Goal: Task Accomplishment & Management: Manage account settings

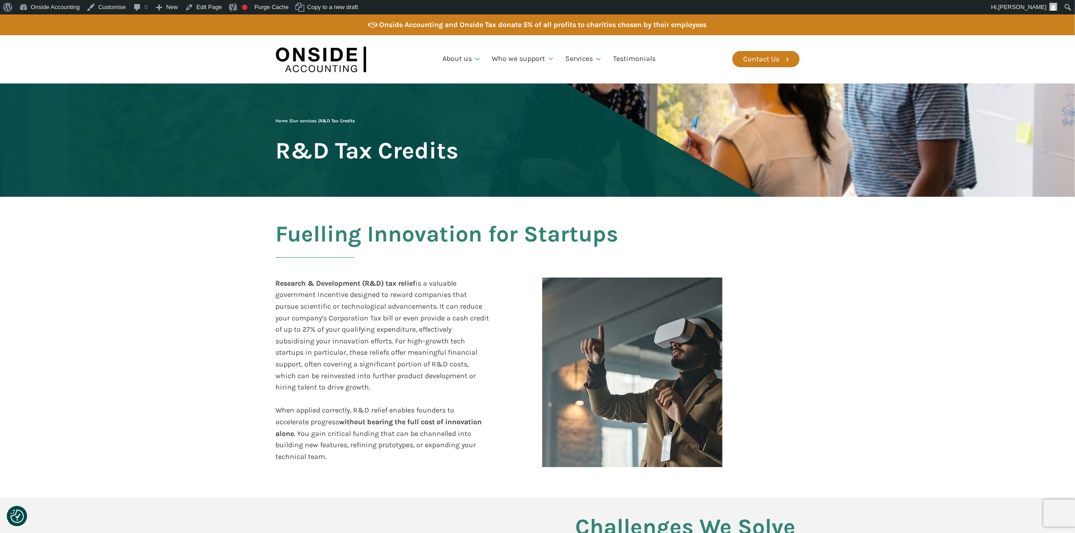
click at [353, 146] on span "R&D Tax Credits" at bounding box center [367, 150] width 183 height 25
click at [208, 8] on link "Edit Page" at bounding box center [203, 7] width 44 height 14
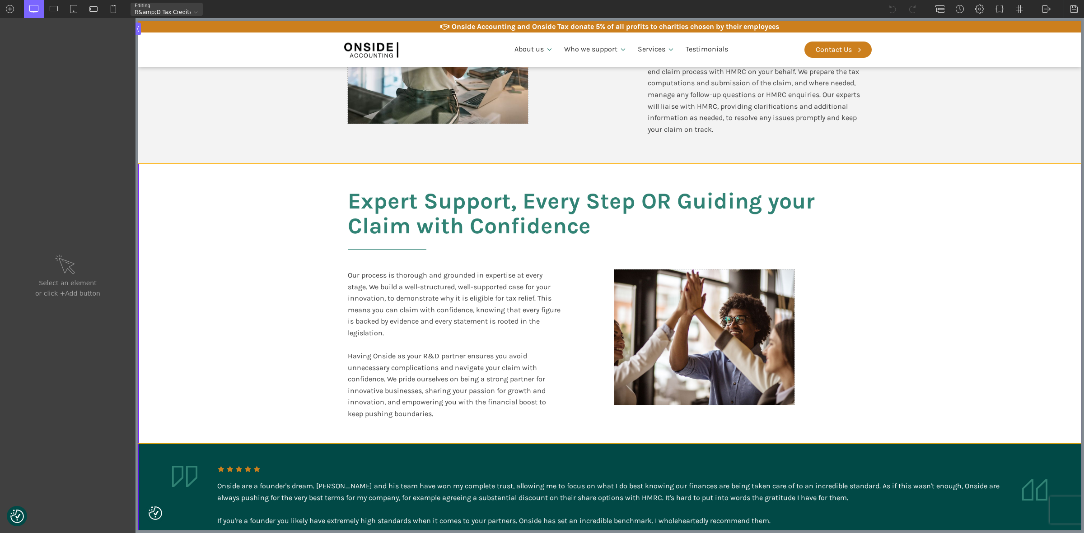
scroll to position [1637, 0]
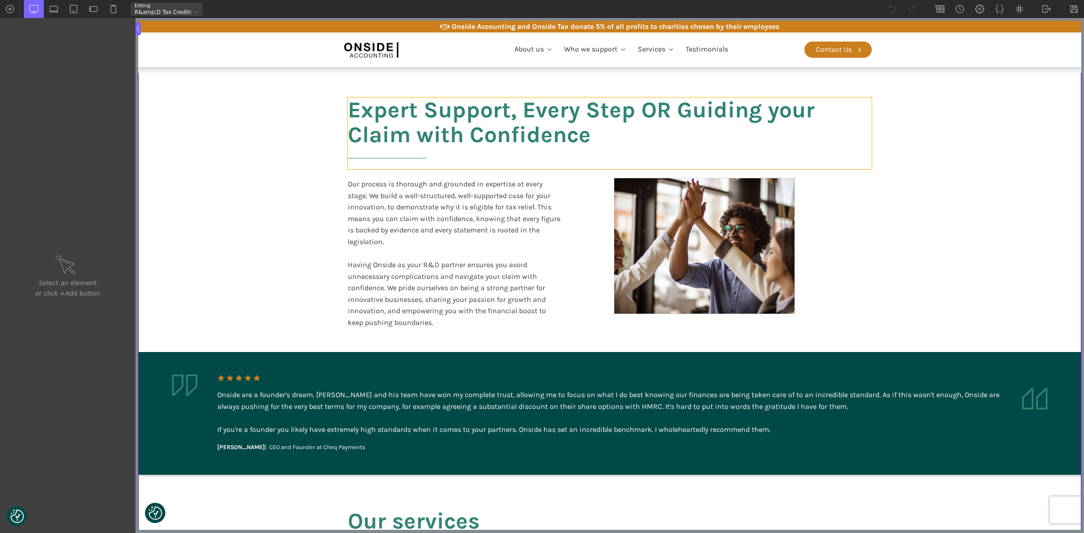
click at [703, 107] on h2 "Expert Support, Every Step OR Guiding your Claim with Confidence" at bounding box center [610, 134] width 524 height 72
type input "headline-409-611"
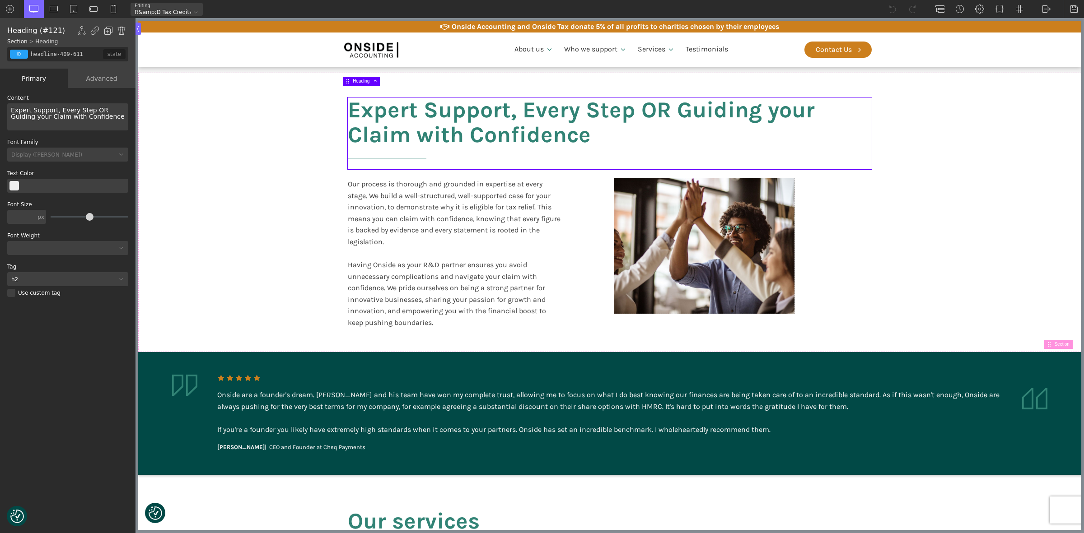
click at [560, 102] on h2 "Expert Support, Every Step OR Guiding your Claim with Confidence" at bounding box center [610, 134] width 524 height 72
drag, startPoint x: 96, startPoint y: 111, endPoint x: 52, endPoint y: 108, distance: 43.9
click at [52, 108] on div "Expert Support, Every Step OR Guiding your Claim with Confidence" at bounding box center [67, 116] width 121 height 27
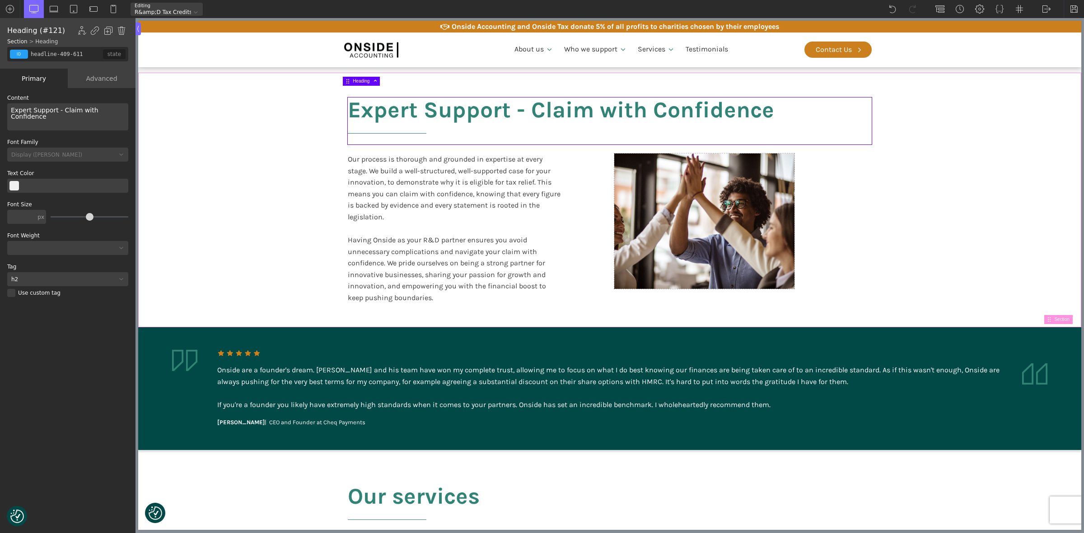
click at [233, 175] on section "Expert Support - Claim with Confidence Our process is thorough and grounded in …" at bounding box center [609, 200] width 943 height 255
type input "split-content-full-heading"
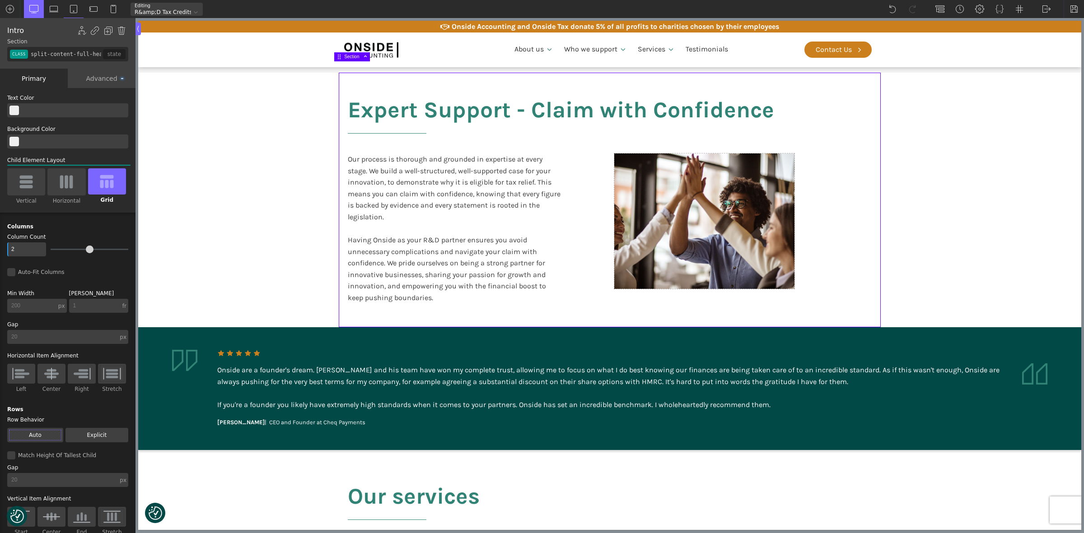
click at [959, 256] on section "Expert Support - Claim with Confidence Our process is thorough and grounded in …" at bounding box center [609, 200] width 943 height 255
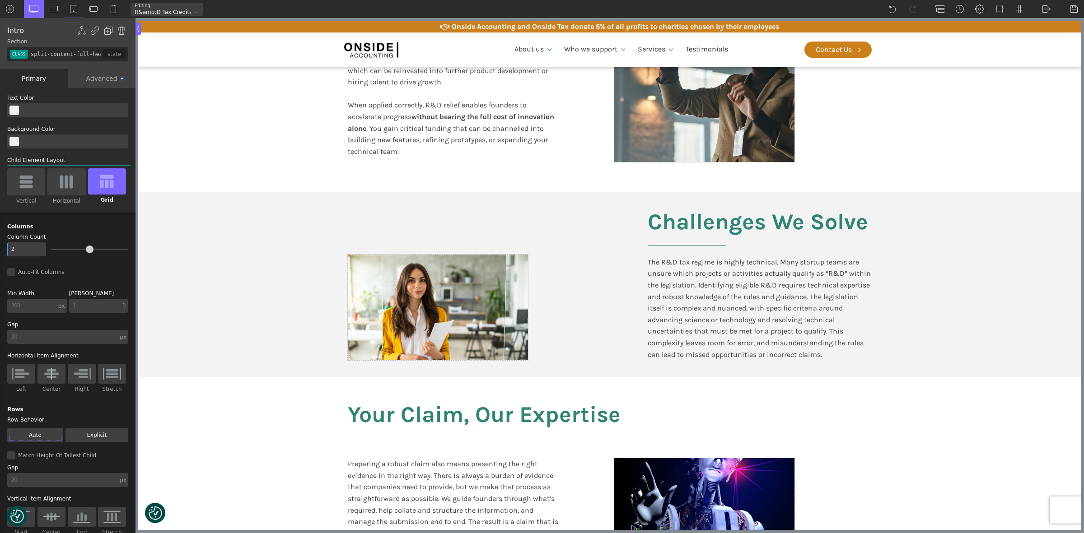
scroll to position [0, 0]
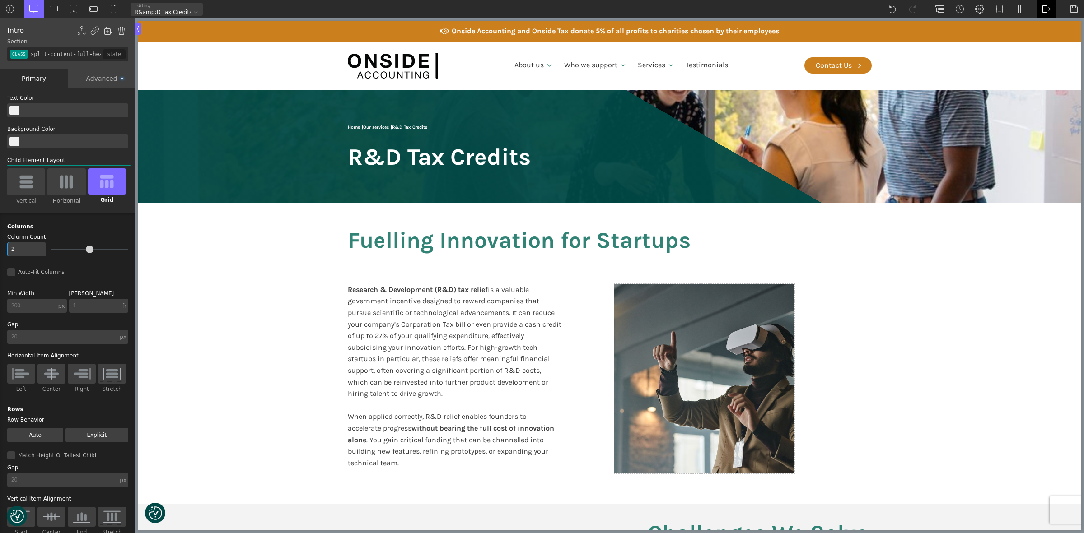
click at [1043, 3] on div "WP Admin Frontend Frontend" at bounding box center [1046, 9] width 20 height 18
click at [1049, 19] on link "WP Admin" at bounding box center [1055, 23] width 38 height 14
click at [1070, 9] on img at bounding box center [1073, 9] width 9 height 9
click at [1046, 9] on img at bounding box center [1046, 9] width 9 height 9
click at [1054, 20] on link "WP Admin" at bounding box center [1055, 23] width 38 height 14
